Goal: Information Seeking & Learning: Learn about a topic

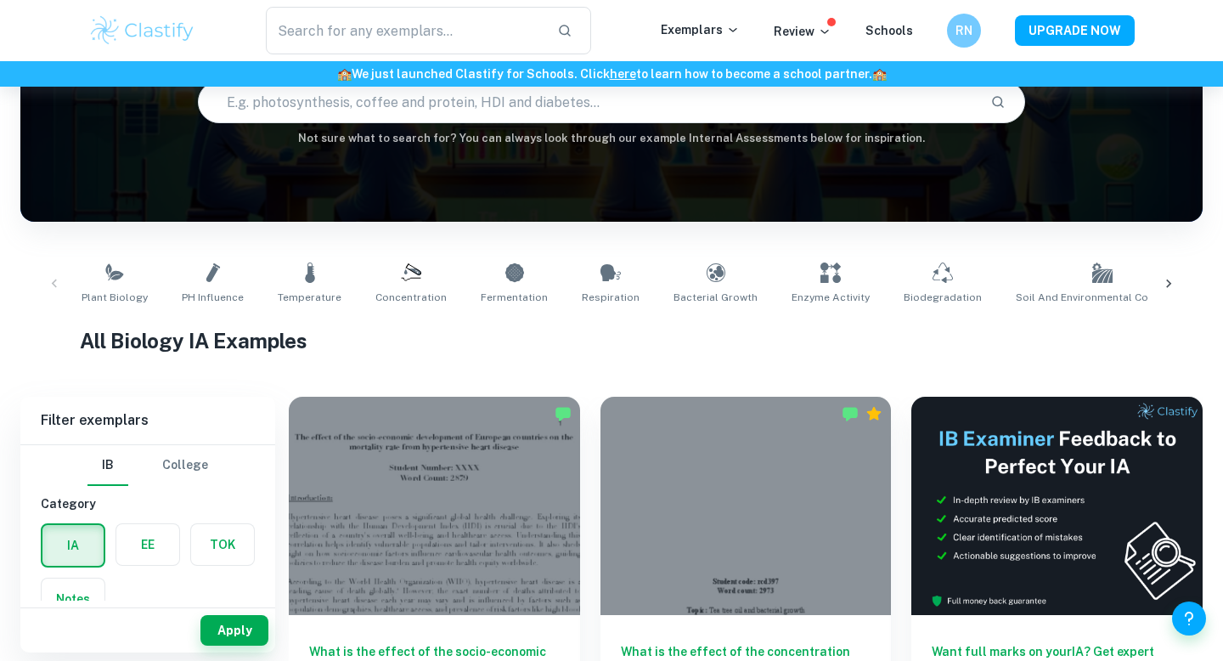
click at [491, 103] on input "text" at bounding box center [588, 102] width 778 height 48
type input "business management paper 3"
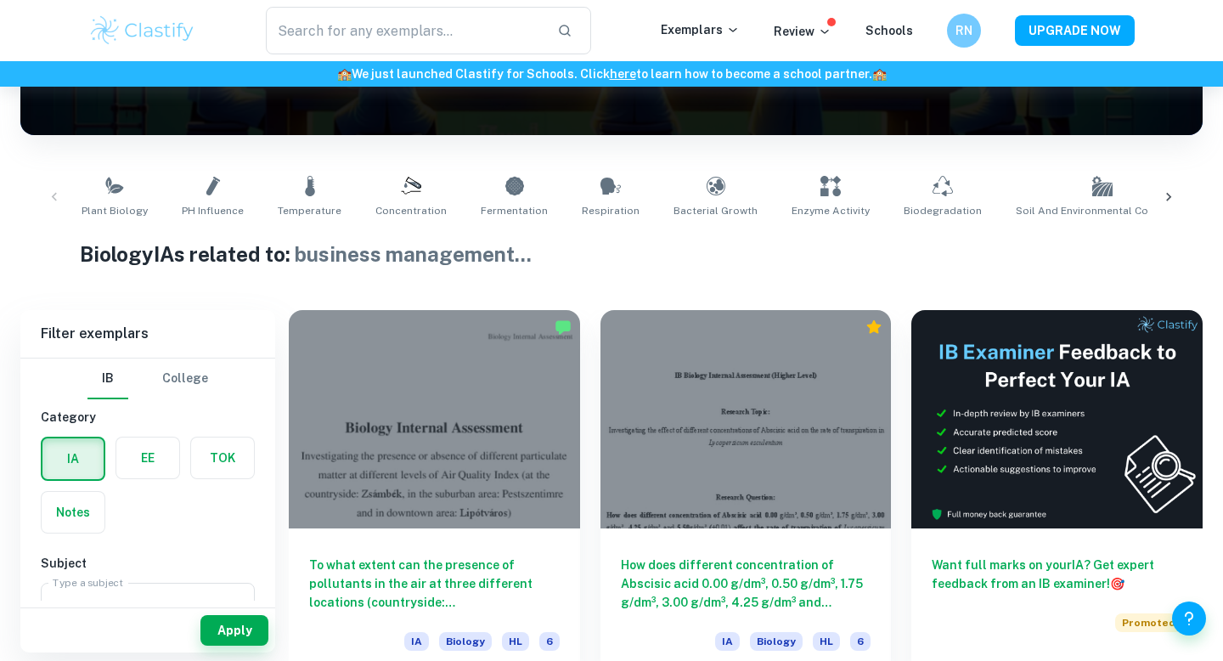
scroll to position [272, 0]
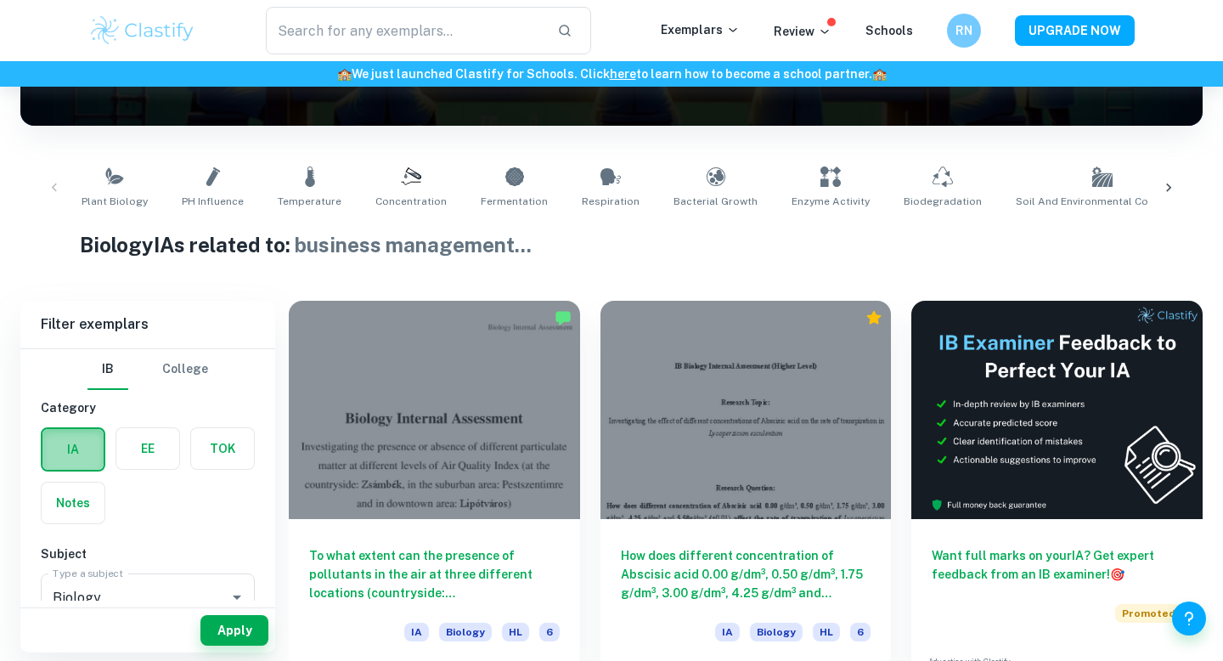
click at [82, 447] on label "button" at bounding box center [72, 449] width 61 height 41
click at [0, 0] on input "radio" at bounding box center [0, 0] width 0 height 0
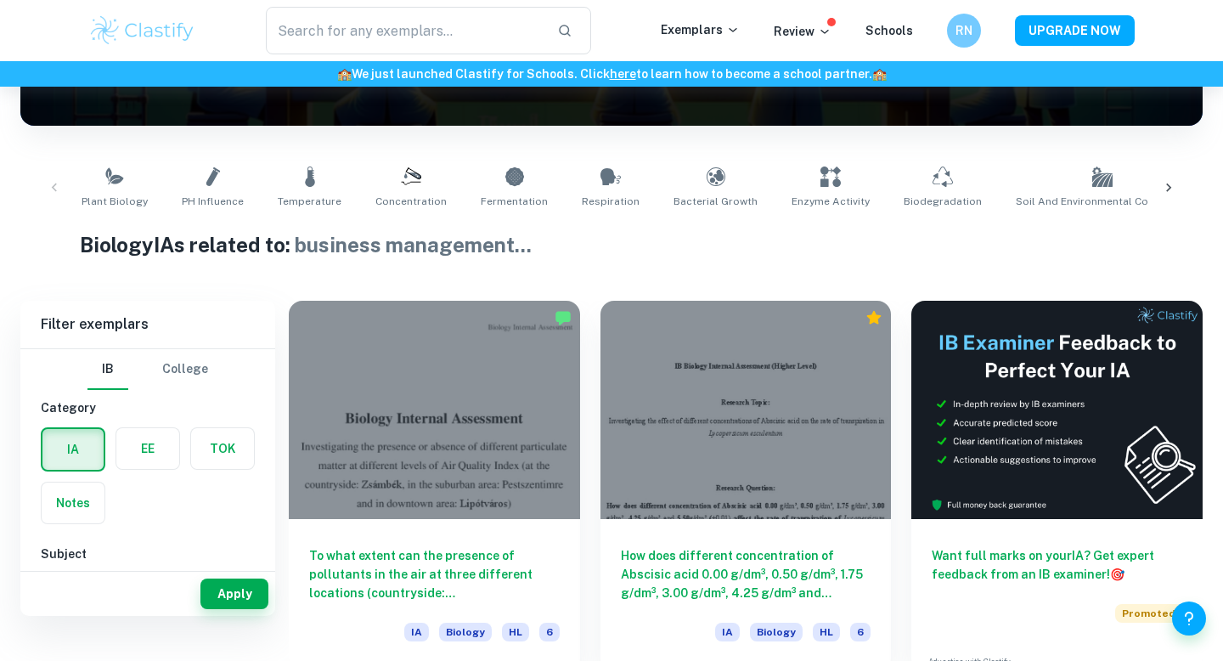
scroll to position [0, 0]
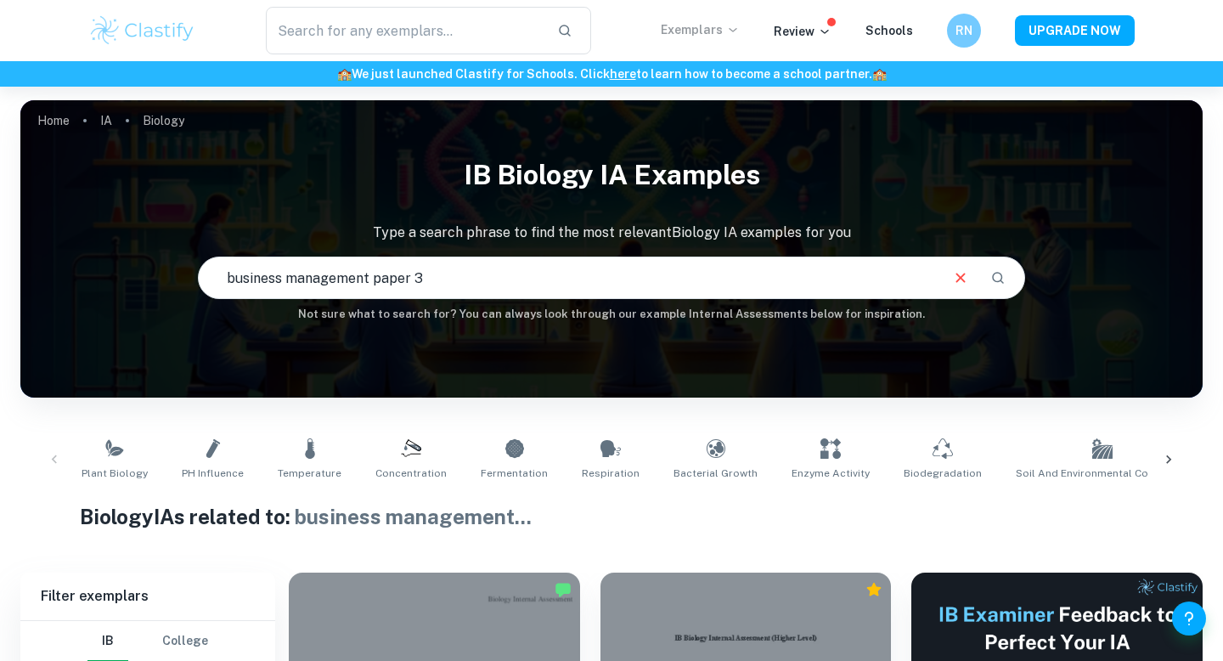
click at [716, 29] on p "Exemplars" at bounding box center [700, 29] width 79 height 19
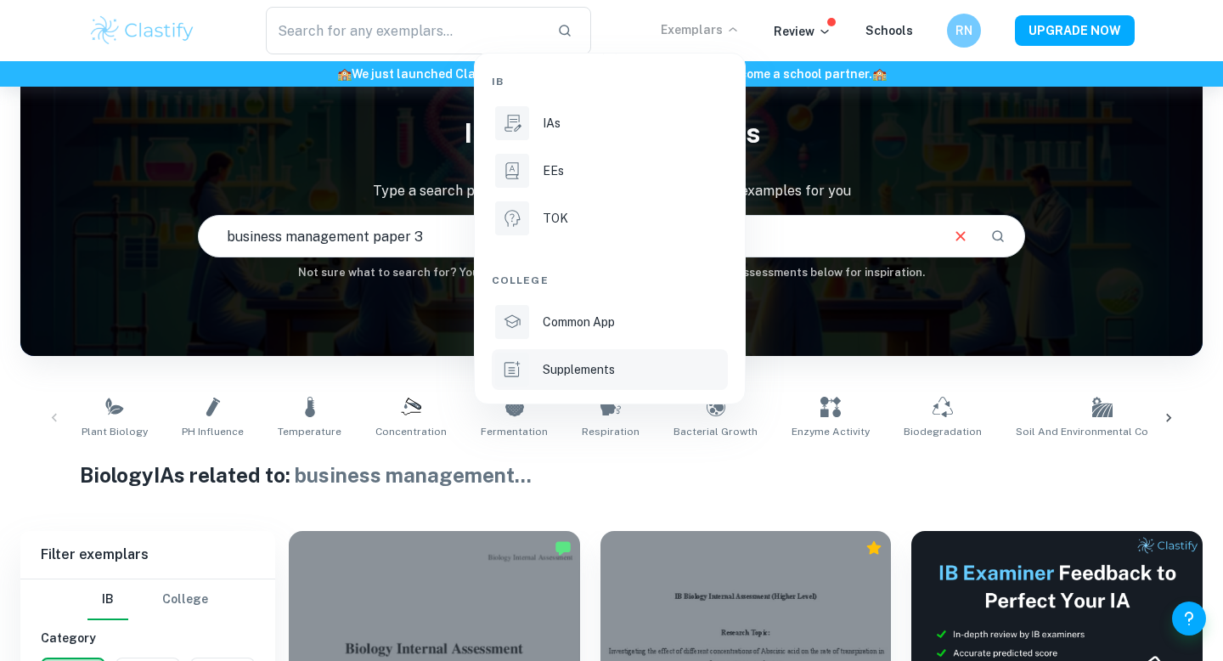
scroll to position [41, 0]
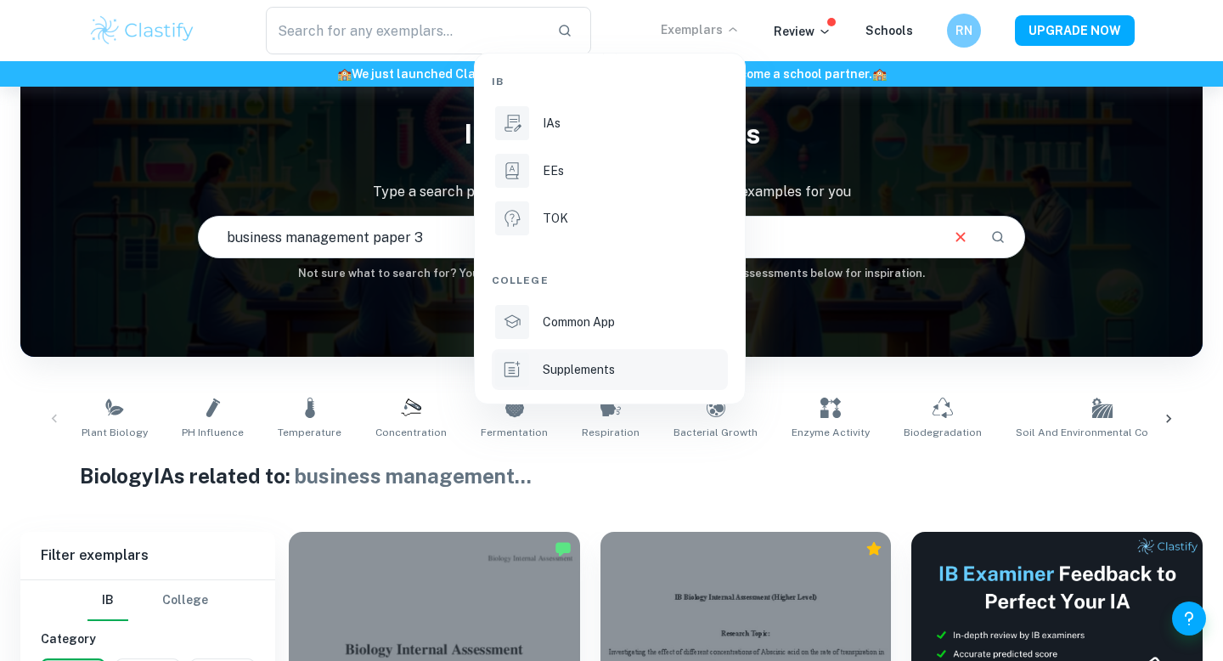
click at [577, 369] on p "Supplements" at bounding box center [579, 369] width 72 height 19
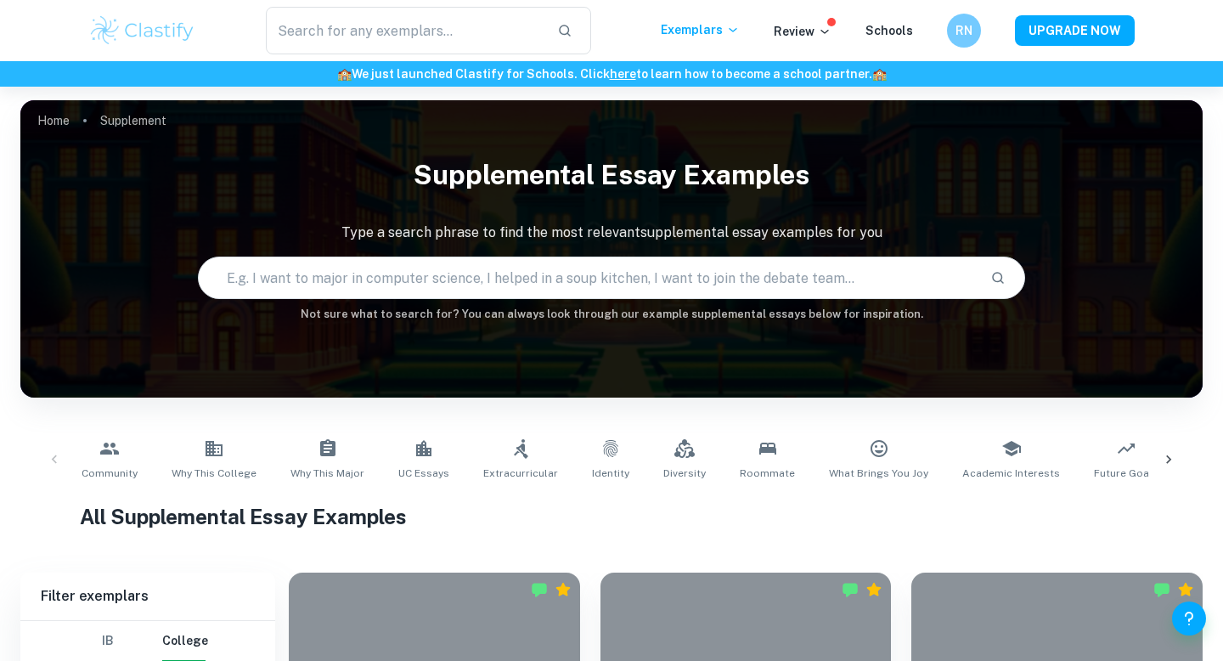
click at [174, 30] on img at bounding box center [142, 31] width 108 height 34
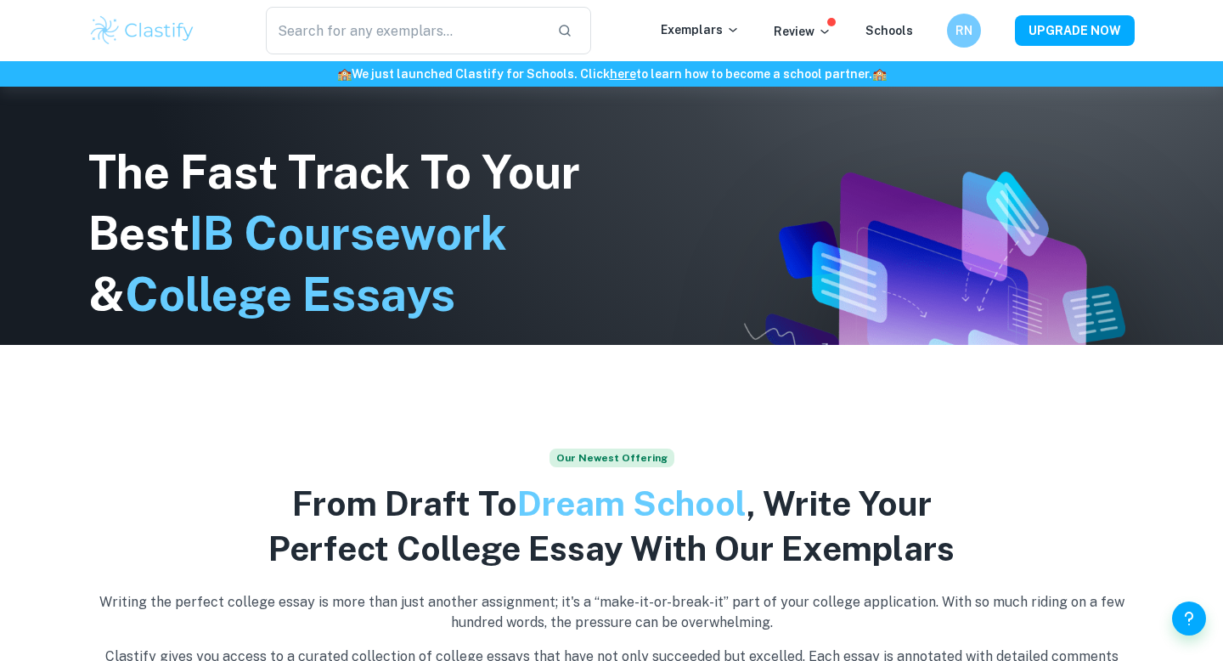
scroll to position [429, 0]
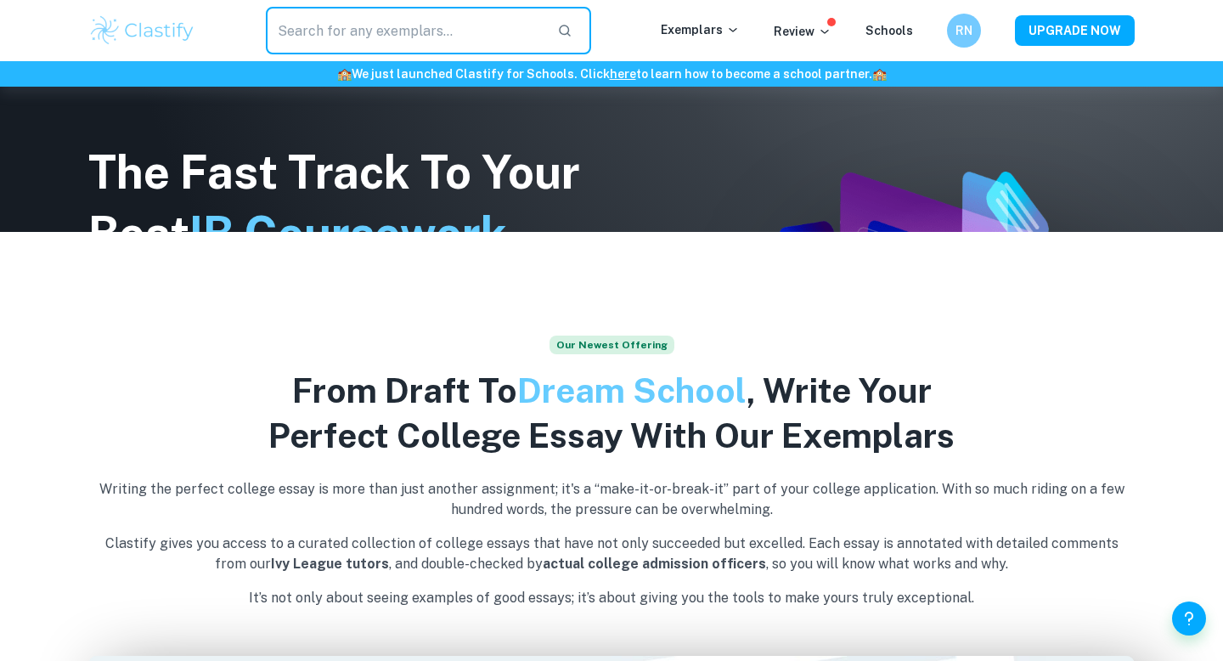
click at [324, 31] on input "text" at bounding box center [405, 31] width 278 height 48
type input "business management paper 3"
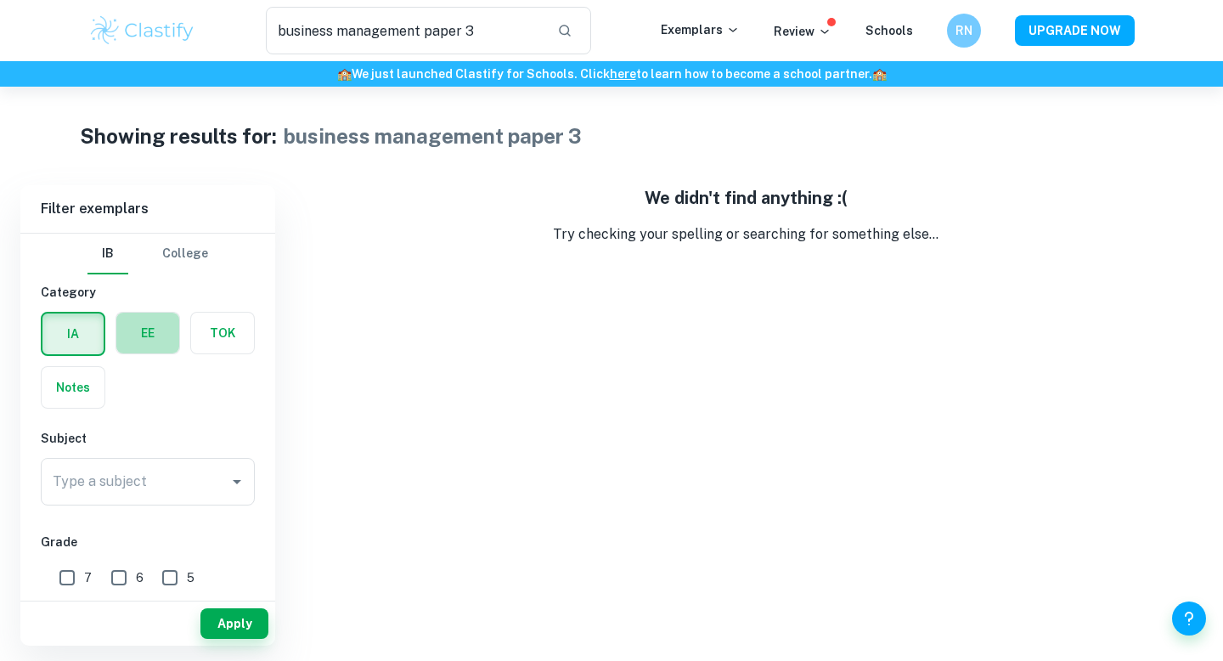
click at [137, 327] on label "button" at bounding box center [147, 332] width 63 height 41
click at [0, 0] on input "radio" at bounding box center [0, 0] width 0 height 0
click at [228, 330] on label "button" at bounding box center [222, 332] width 63 height 41
click at [0, 0] on input "radio" at bounding box center [0, 0] width 0 height 0
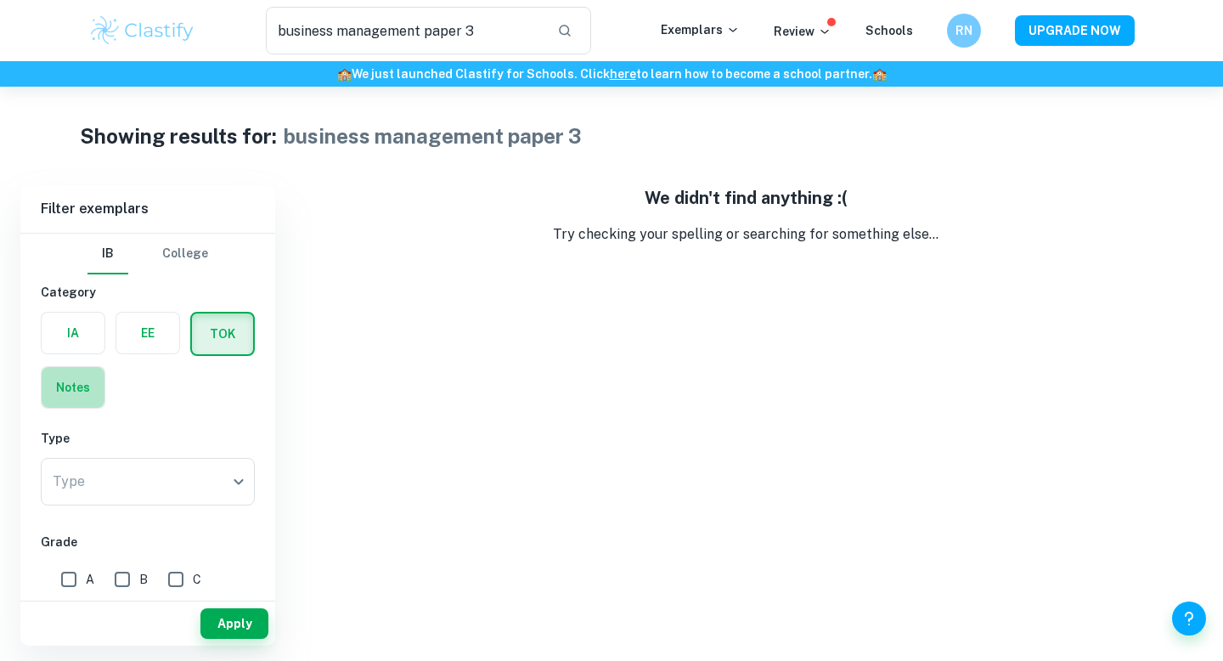
click at [103, 371] on label "button" at bounding box center [73, 387] width 63 height 41
click at [0, 0] on input "radio" at bounding box center [0, 0] width 0 height 0
click at [95, 378] on label "button" at bounding box center [72, 386] width 61 height 41
click at [0, 0] on input "radio" at bounding box center [0, 0] width 0 height 0
click at [78, 486] on input "Type a subject" at bounding box center [134, 481] width 173 height 32
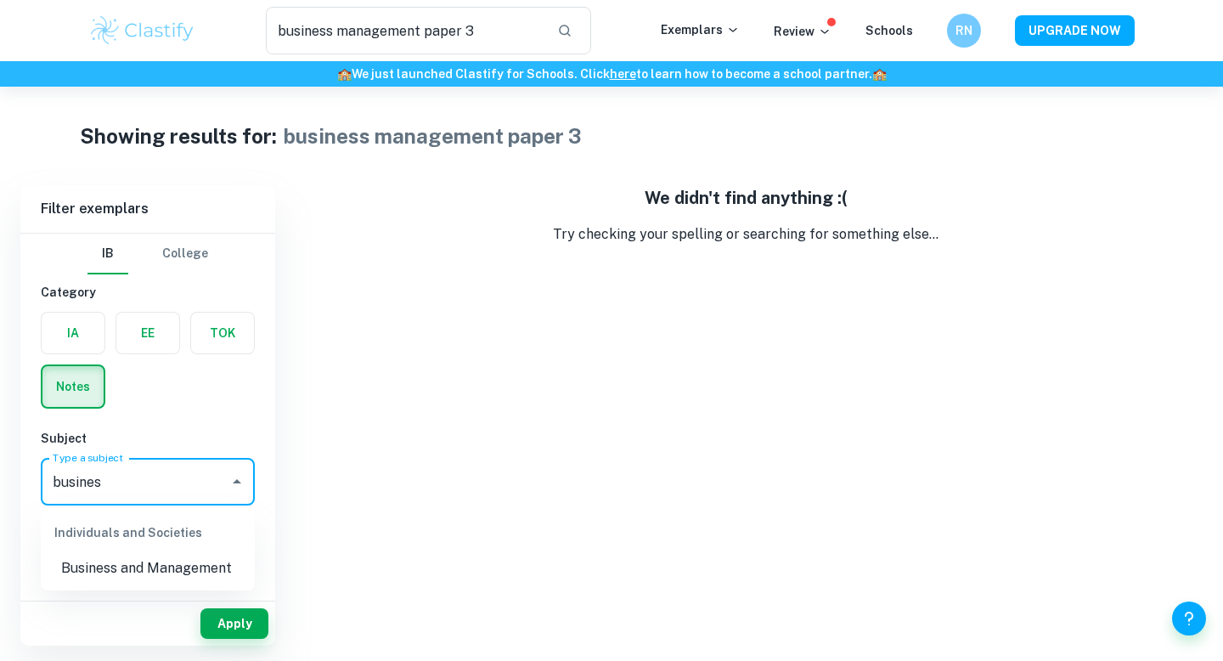
click at [99, 571] on li "Business and Management" at bounding box center [148, 568] width 214 height 31
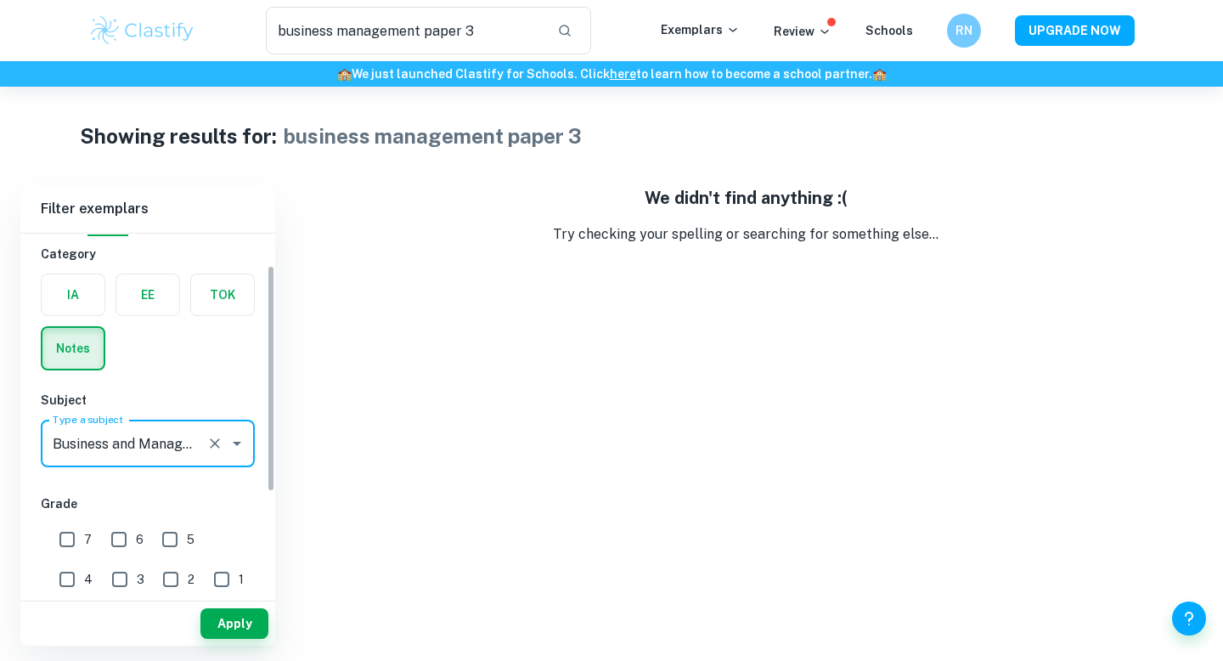
scroll to position [52, 0]
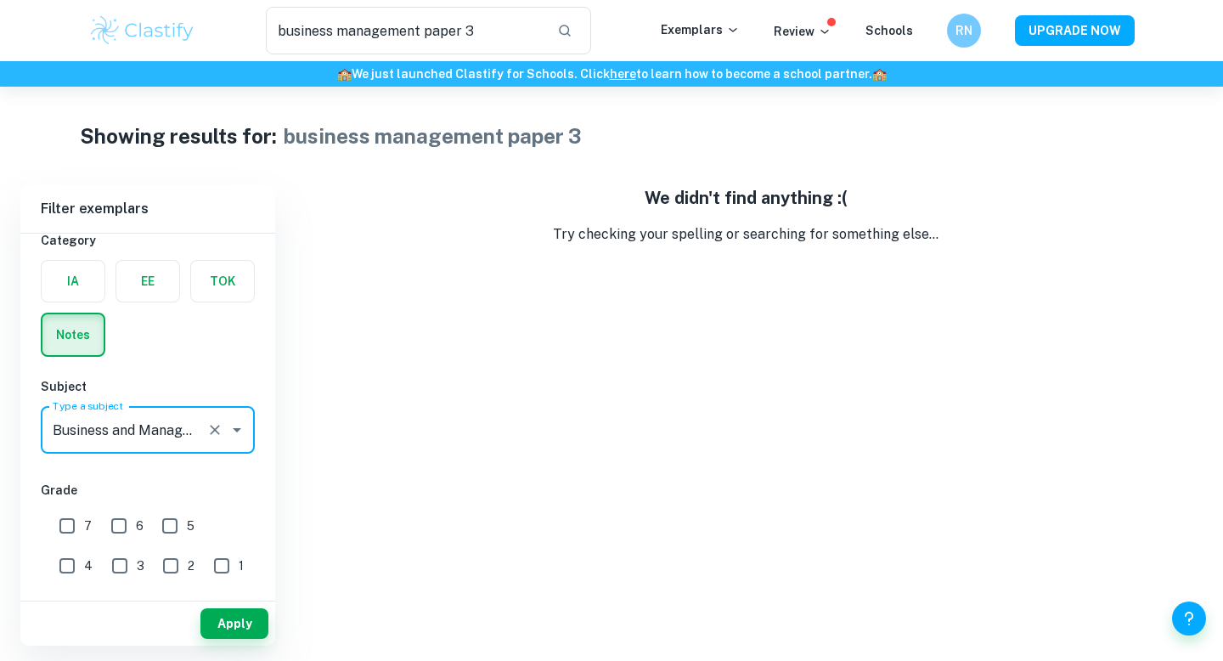
type input "Business and Management"
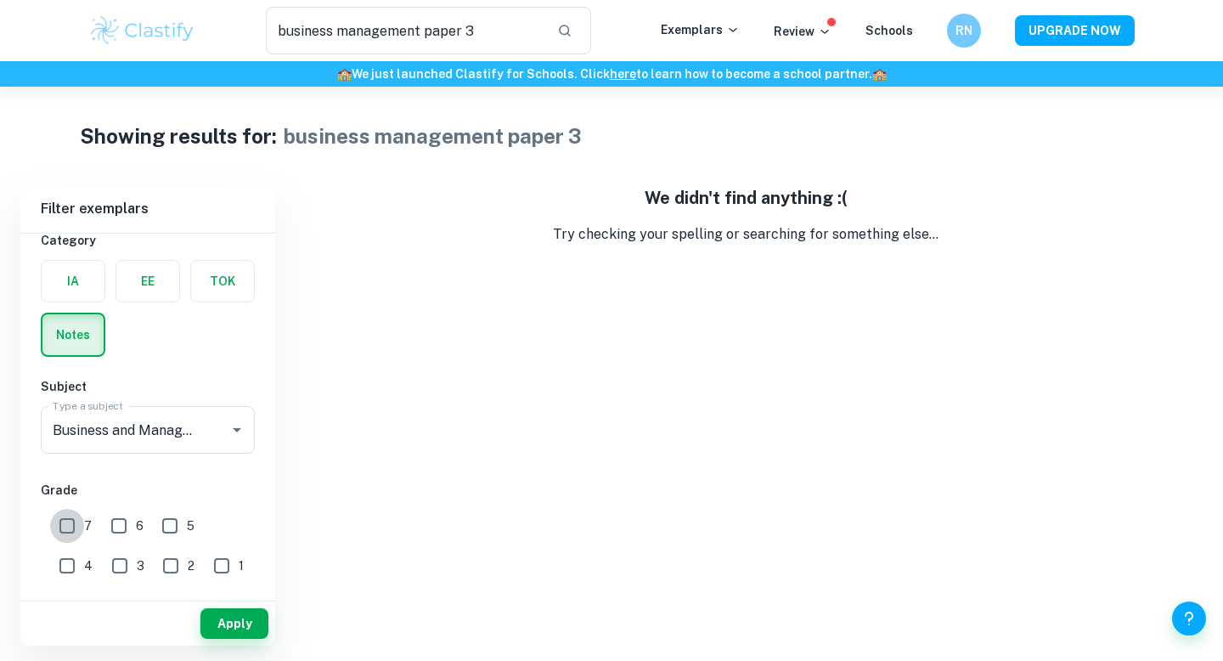
click at [73, 532] on input "7" at bounding box center [67, 526] width 34 height 34
checkbox input "true"
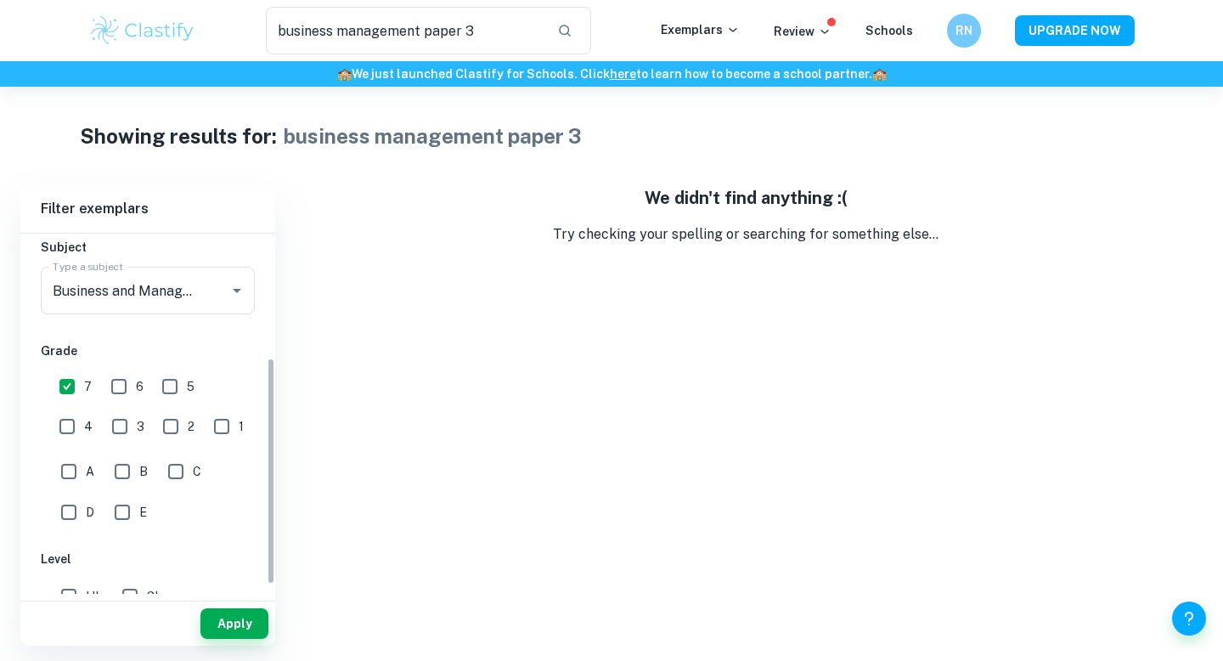
scroll to position [211, 0]
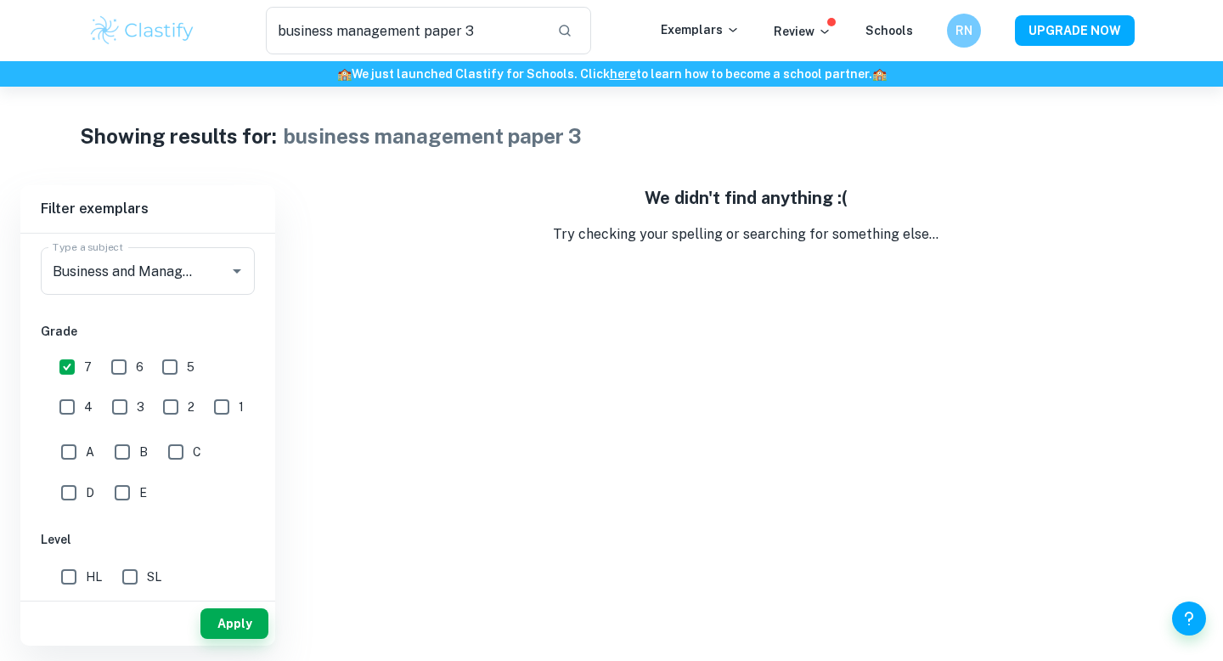
click at [71, 578] on input "HL" at bounding box center [69, 577] width 34 height 34
checkbox input "true"
click at [231, 625] on button "Apply" at bounding box center [234, 623] width 68 height 31
